Goal: Information Seeking & Learning: Learn about a topic

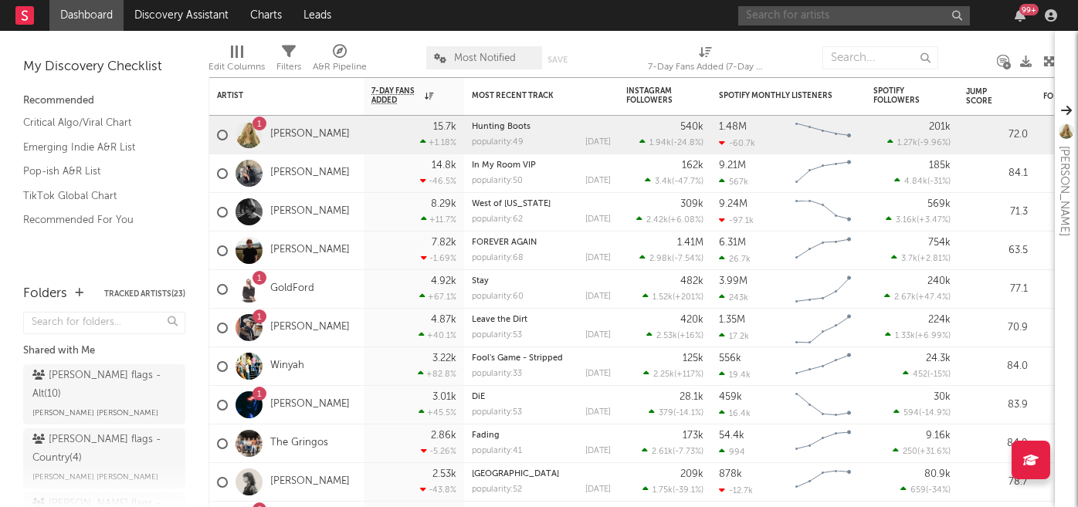
click at [796, 12] on input "text" at bounding box center [854, 15] width 232 height 19
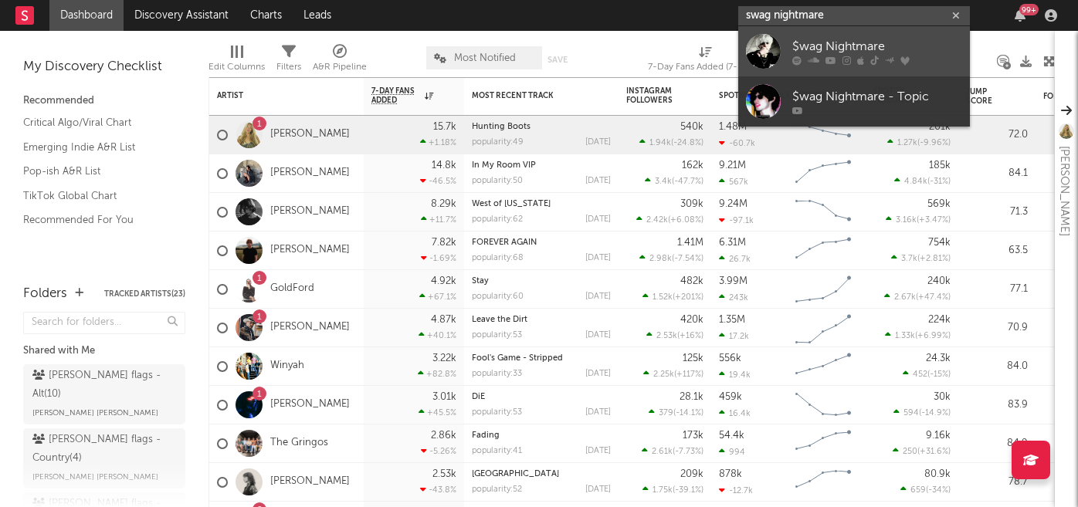
type input "swag nightmare"
click at [810, 60] on icon at bounding box center [814, 60] width 12 height 9
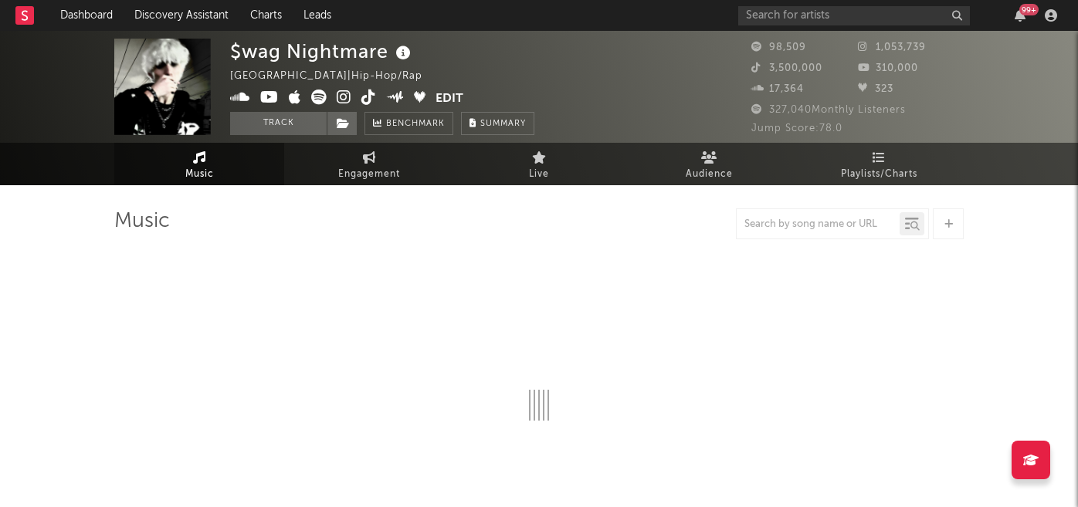
select select "6m"
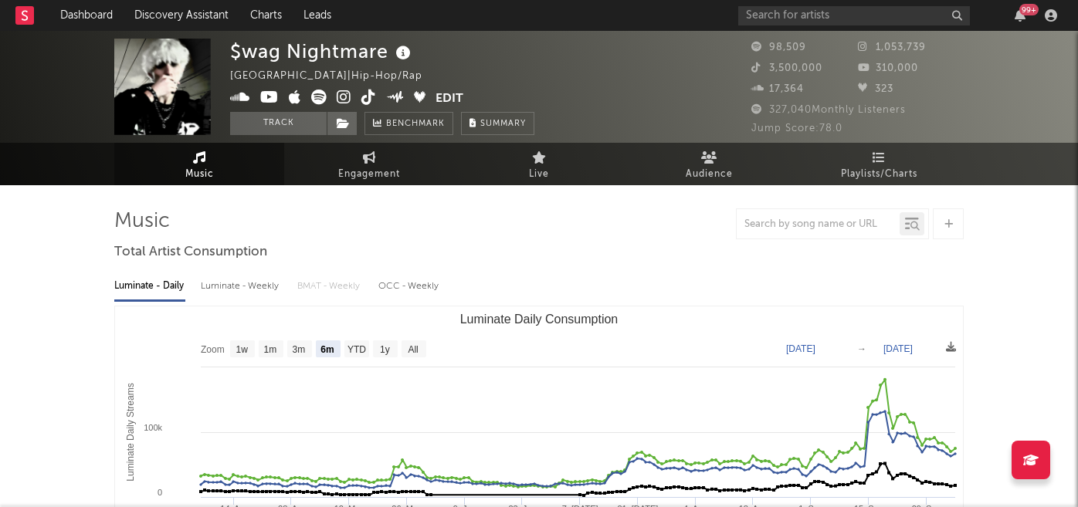
click at [347, 99] on icon at bounding box center [344, 97] width 15 height 15
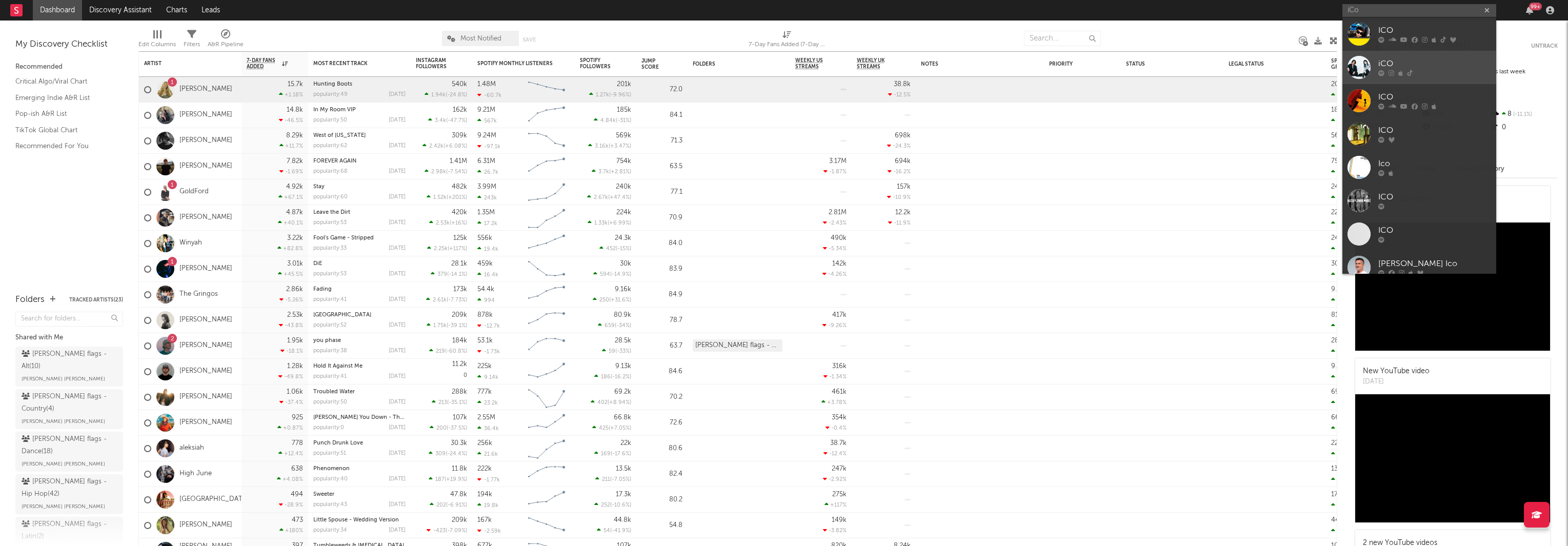
type input "iCo"
click at [1437, 70] on div "iCO" at bounding box center [1435, 64] width 113 height 13
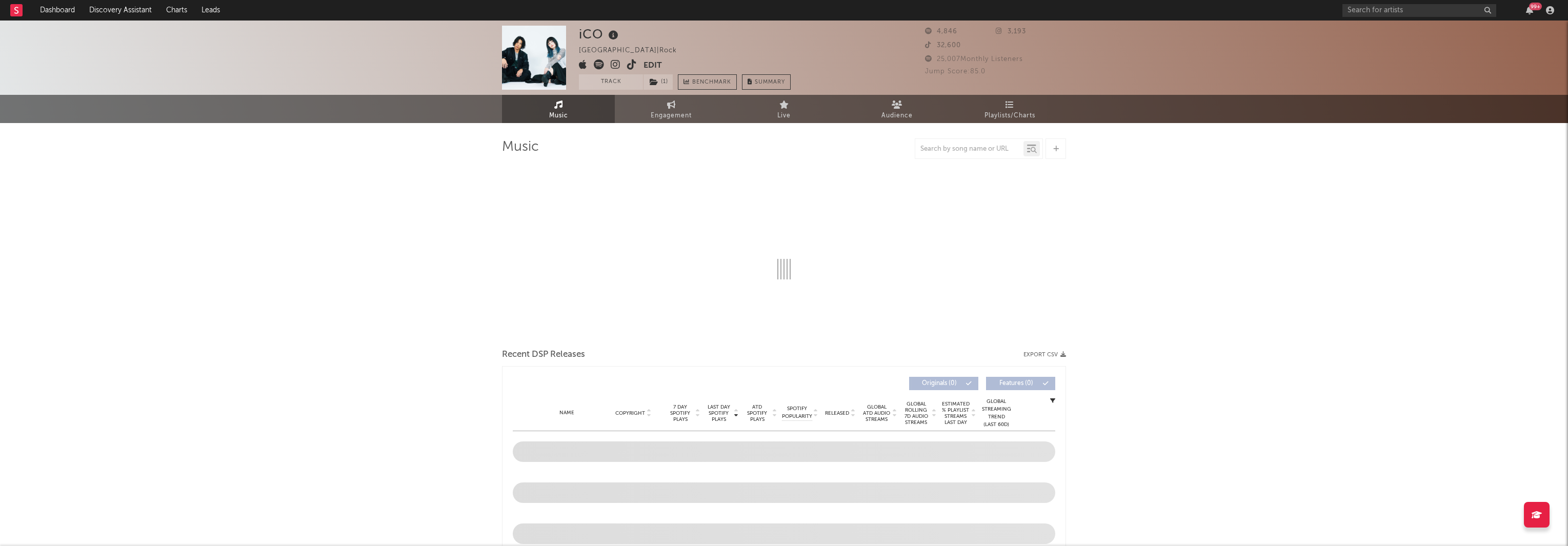
select select "6m"
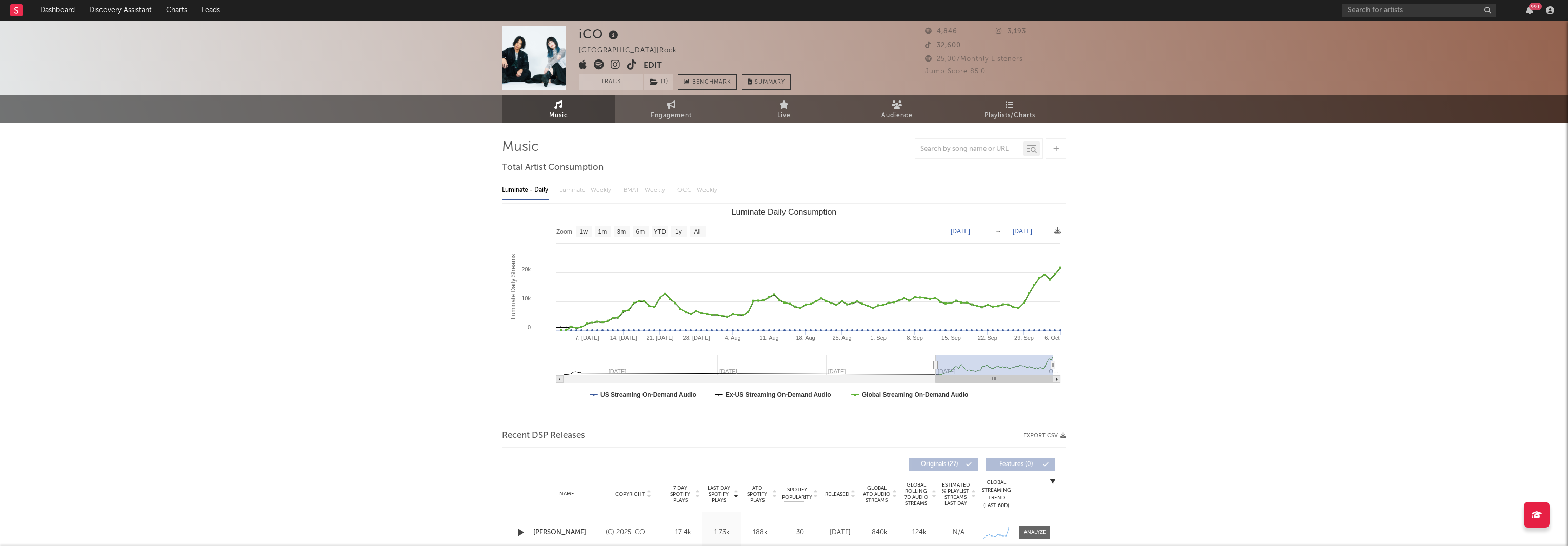
type input "2025-07-01"
select select "3m"
drag, startPoint x: 832, startPoint y: 366, endPoint x: 992, endPoint y: 368, distance: 160.0
click at [992, 368] on icon "Luminate Daily Consumption" at bounding box center [992, 366] width 4 height 8
type input "2025-09-14"
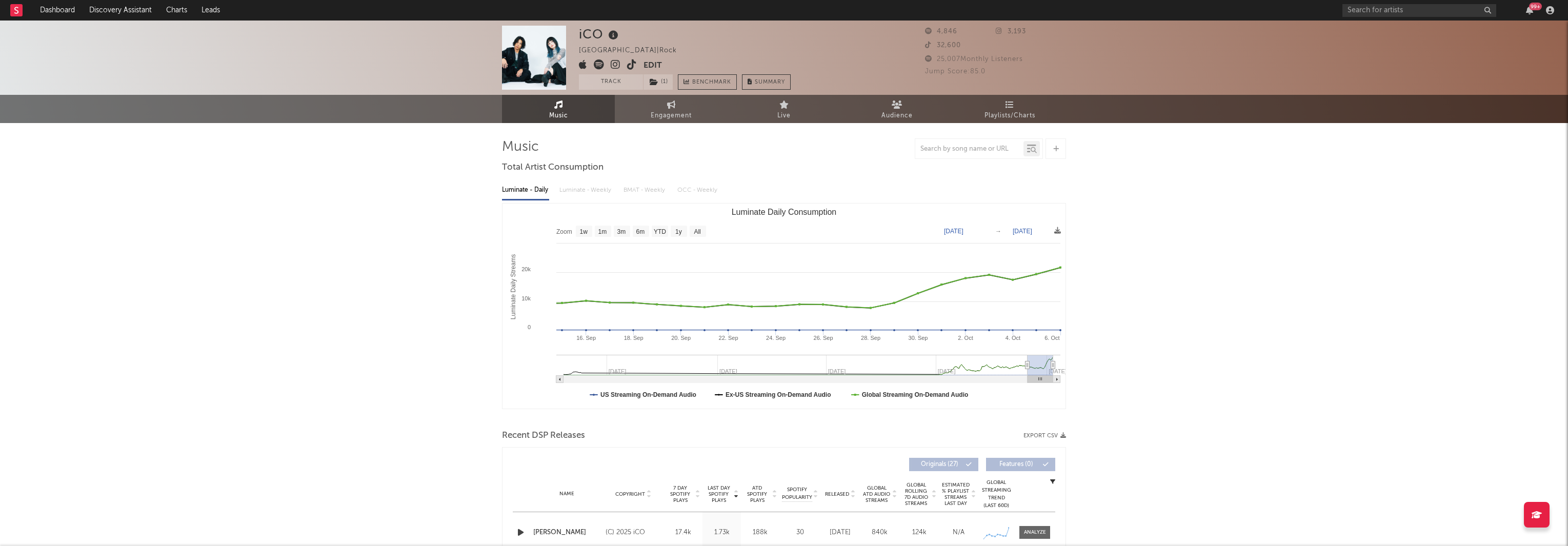
drag, startPoint x: 992, startPoint y: 364, endPoint x: 1028, endPoint y: 364, distance: 36.0
click at [1028, 364] on icon "Luminate Daily Consumption" at bounding box center [1028, 366] width 4 height 8
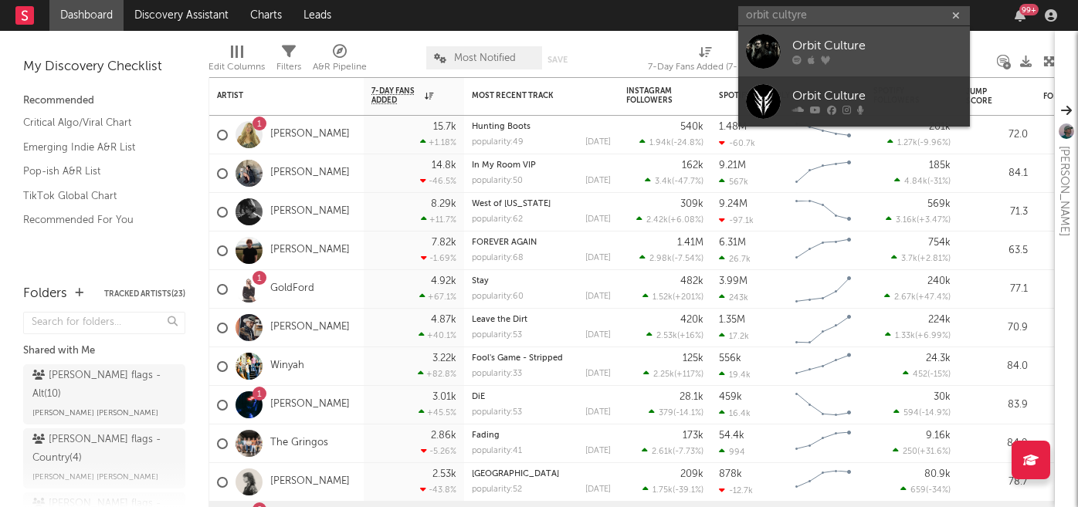
type input "orbit cultyre"
click at [824, 40] on div "Orbit Culture" at bounding box center [878, 46] width 170 height 19
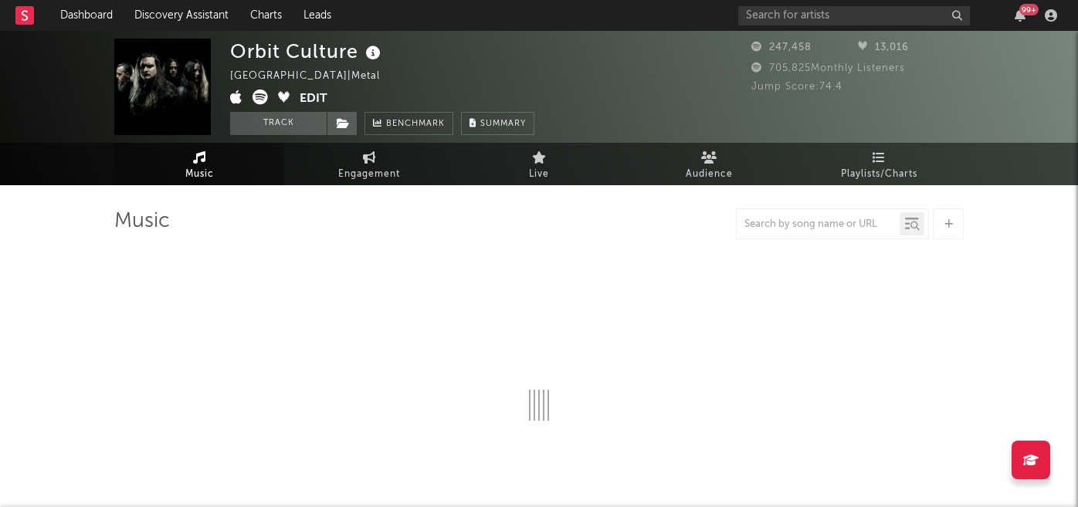
select select "6m"
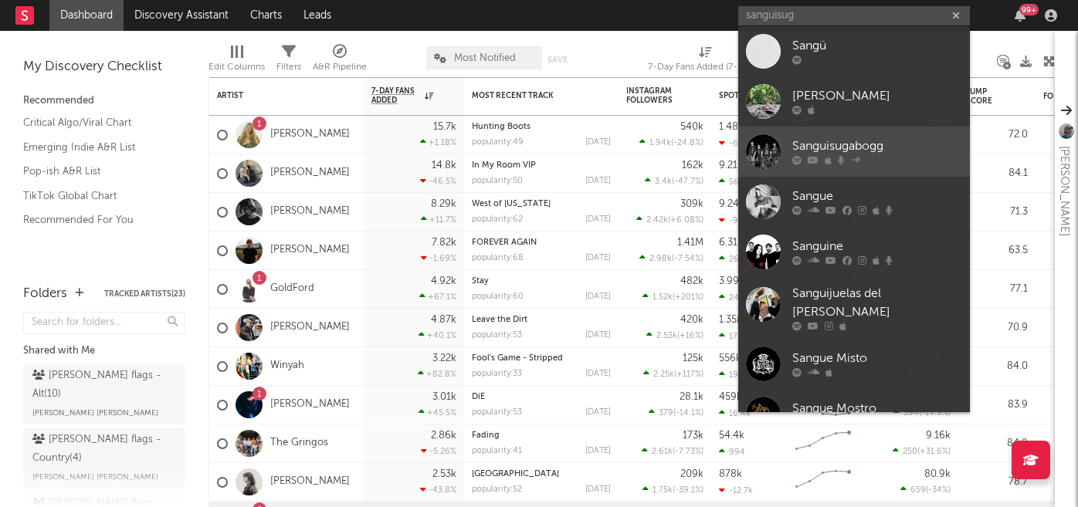
type input "sanguisug"
click at [830, 151] on div "Sanguisugabogg" at bounding box center [878, 146] width 170 height 19
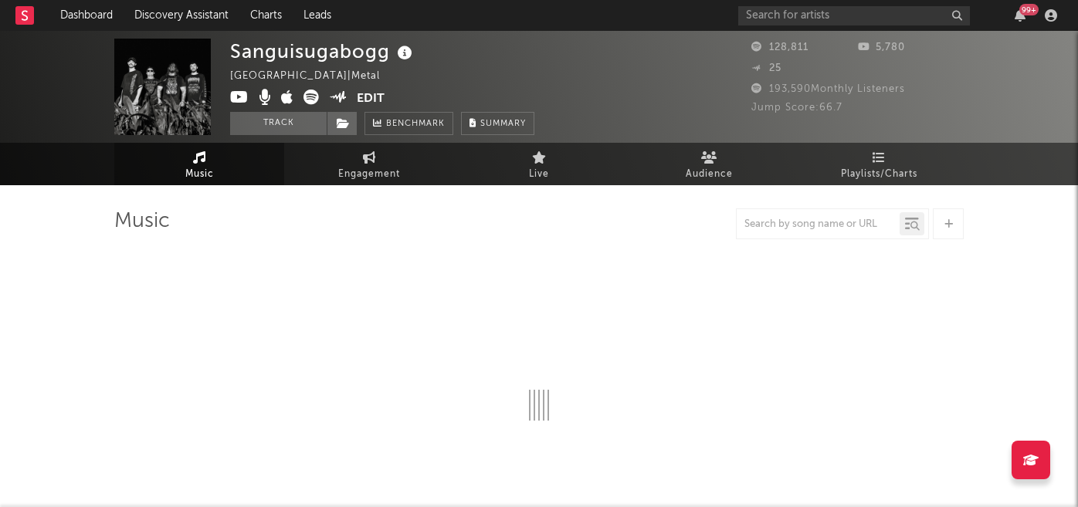
select select "6m"
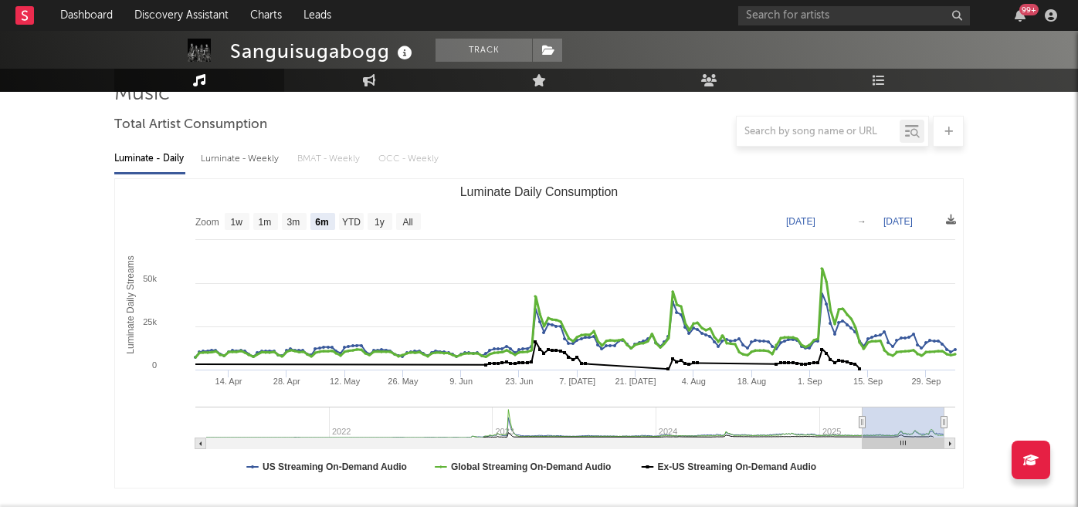
scroll to position [123, 0]
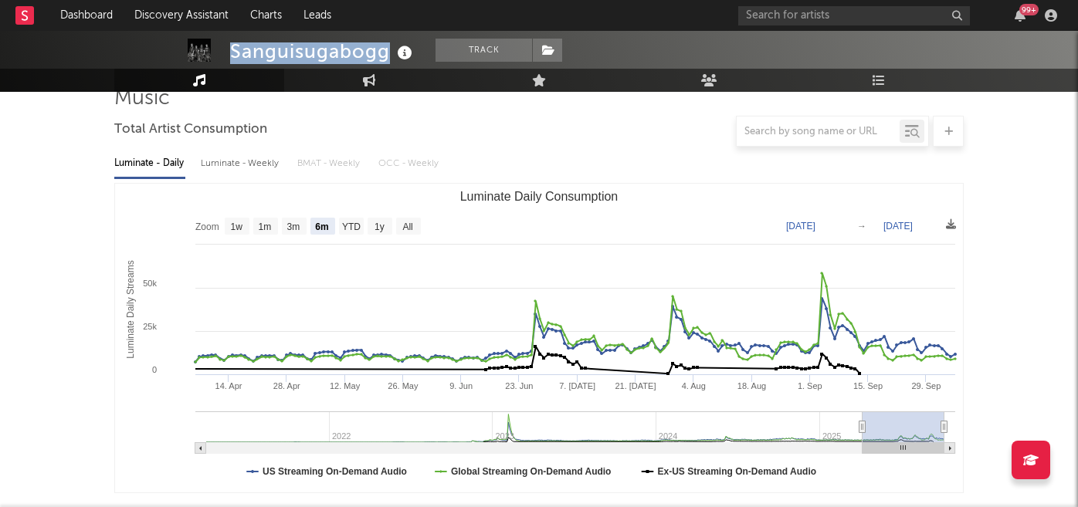
drag, startPoint x: 386, startPoint y: 53, endPoint x: 233, endPoint y: 46, distance: 153.8
click at [233, 46] on div "Sanguisugabogg" at bounding box center [323, 51] width 186 height 25
copy div "Sanguisugabogg"
